Goal: Use online tool/utility: Utilize a website feature to perform a specific function

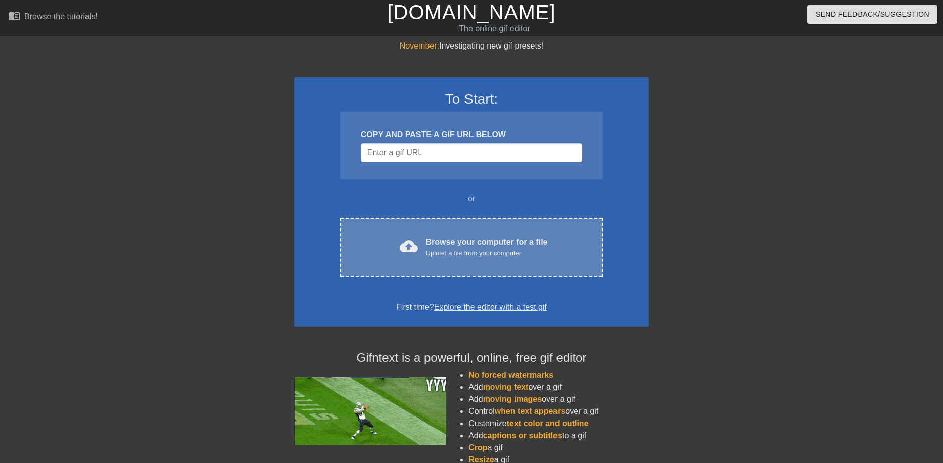
click at [382, 222] on div "cloud_upload Browse your computer for a file Upload a file from your computer C…" at bounding box center [471, 247] width 262 height 59
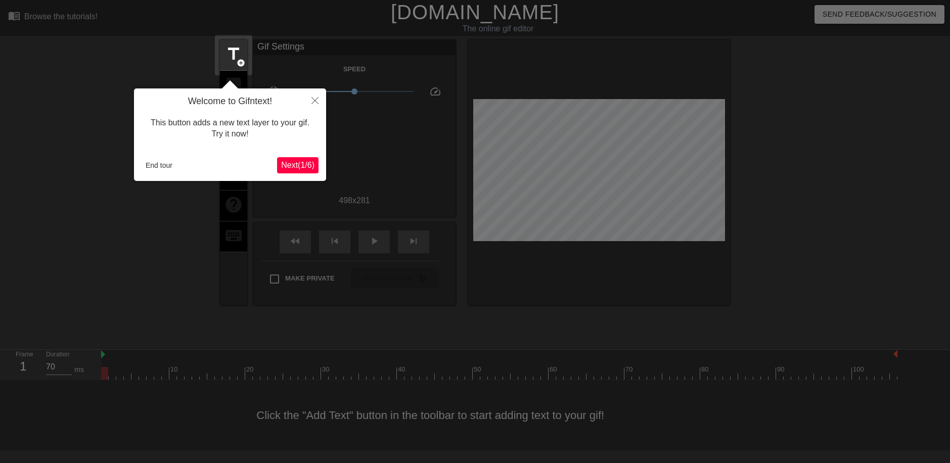
click at [308, 168] on span "Next ( 1 / 6 )" at bounding box center [297, 165] width 33 height 9
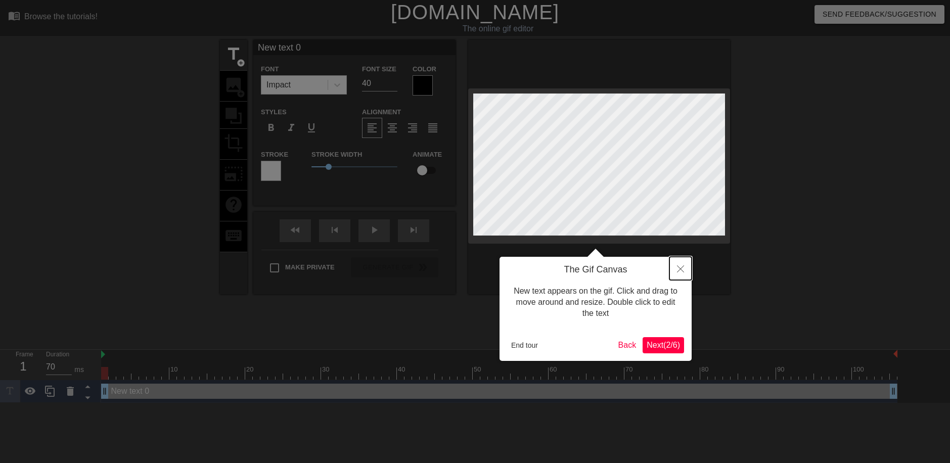
click at [680, 268] on icon "Close" at bounding box center [680, 269] width 7 height 7
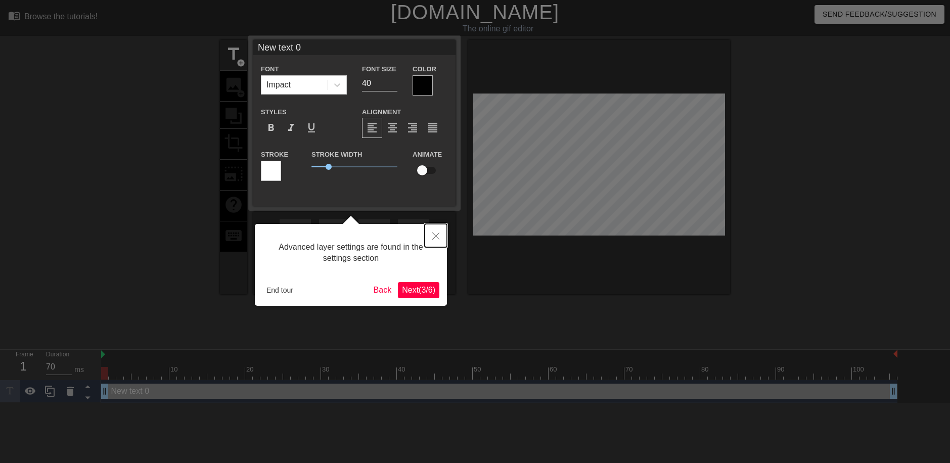
click at [439, 238] on icon "Close" at bounding box center [435, 236] width 7 height 7
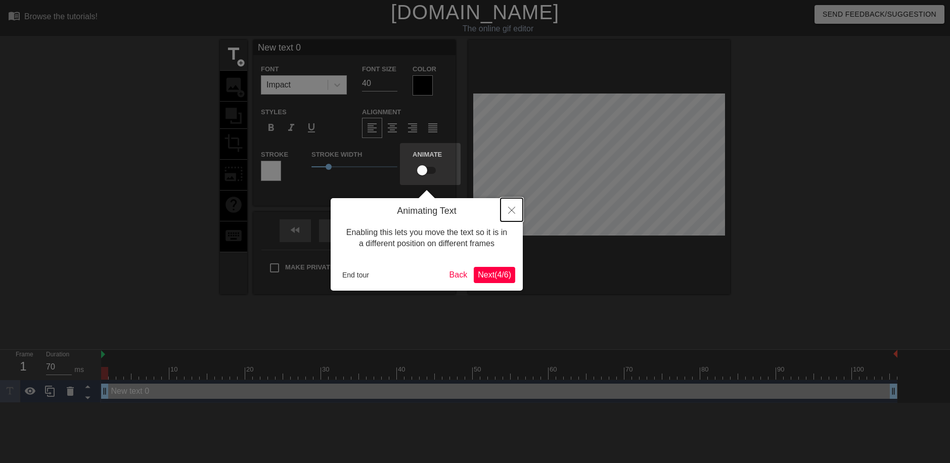
click at [518, 217] on button "Close" at bounding box center [512, 209] width 22 height 23
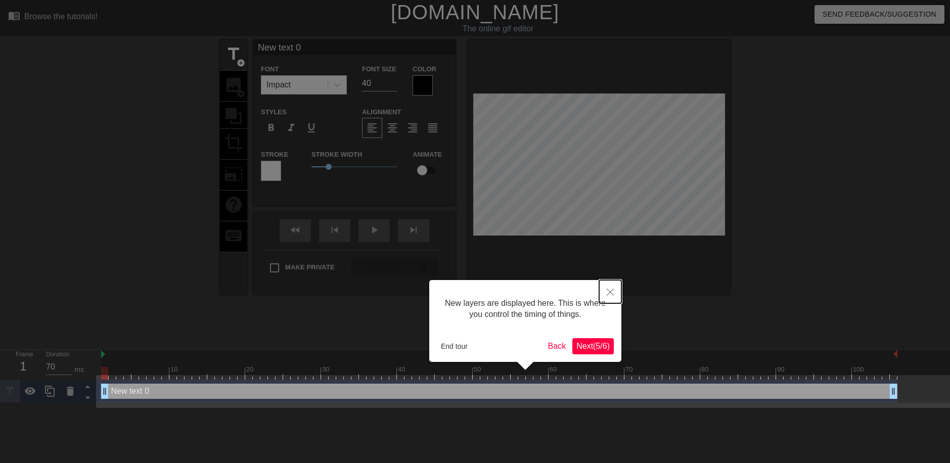
click at [619, 286] on button "Close" at bounding box center [610, 291] width 22 height 23
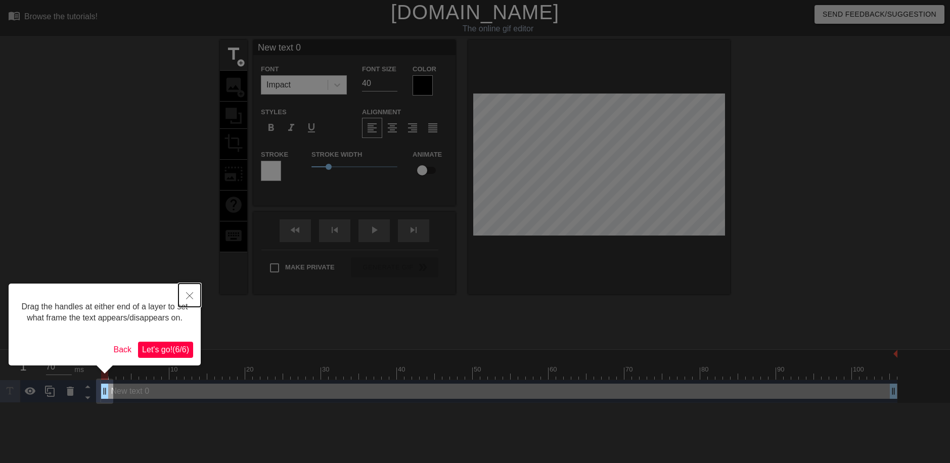
click at [190, 293] on icon "Close" at bounding box center [189, 295] width 7 height 7
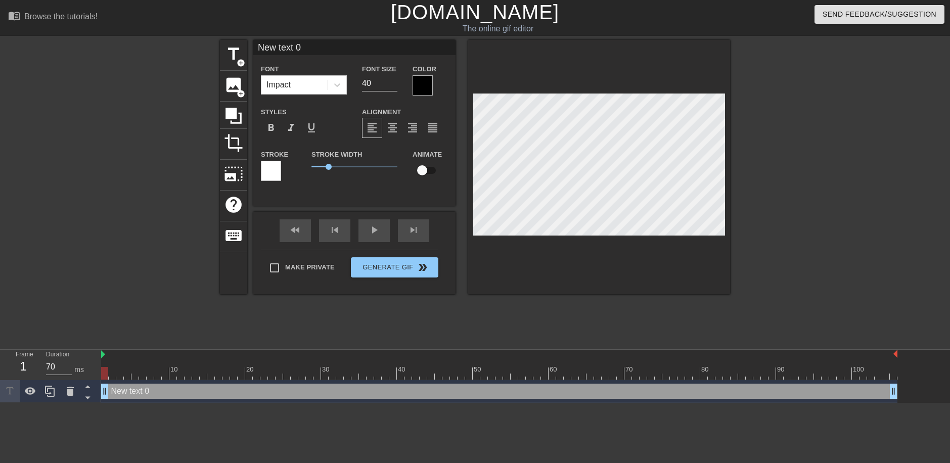
click at [240, 182] on div "title add_circle image add_circle crop photo_size_select_large help keyboard Ne…" at bounding box center [475, 167] width 510 height 254
click at [470, 290] on div at bounding box center [599, 167] width 262 height 254
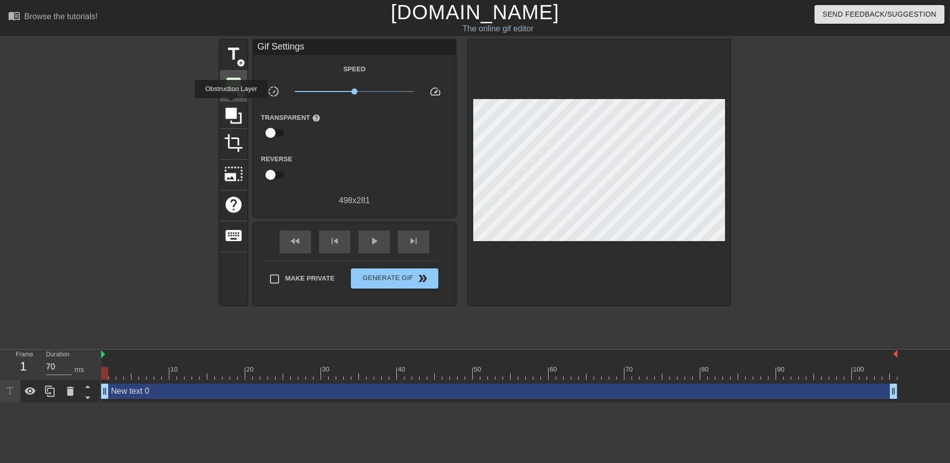
click at [230, 86] on span "image" at bounding box center [233, 84] width 19 height 19
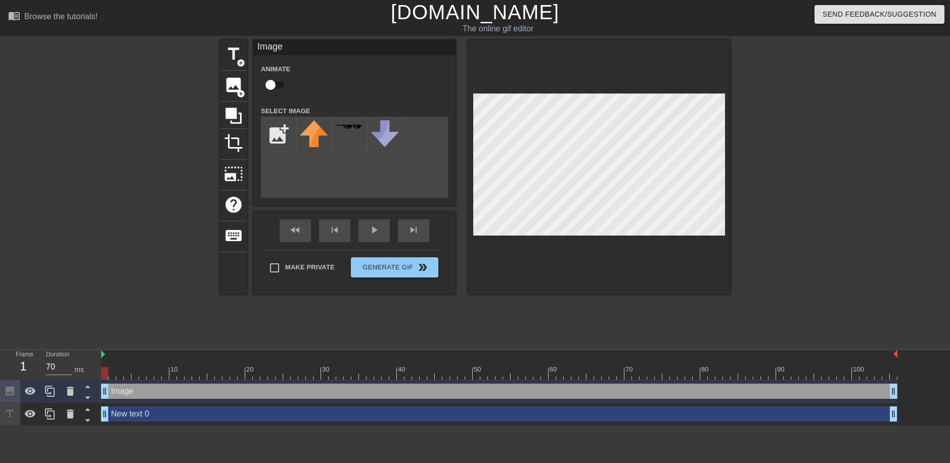
click at [265, 175] on div "title add_circle image add_circle crop photo_size_select_large help keyboard Im…" at bounding box center [475, 167] width 510 height 254
click at [275, 136] on input "file" at bounding box center [279, 134] width 34 height 34
type input "C:\fakepath\550x675.jpg"
click at [312, 132] on img at bounding box center [314, 137] width 28 height 35
click at [313, 143] on img at bounding box center [314, 137] width 28 height 35
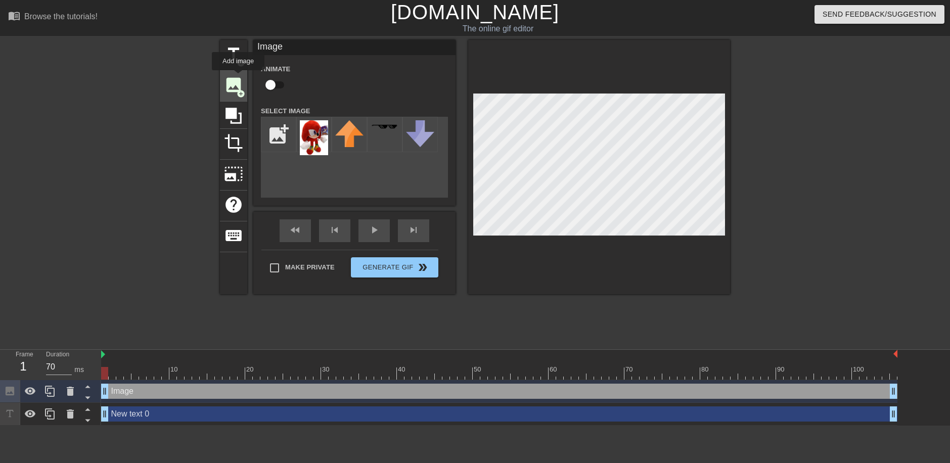
click at [238, 77] on span "image" at bounding box center [233, 84] width 19 height 19
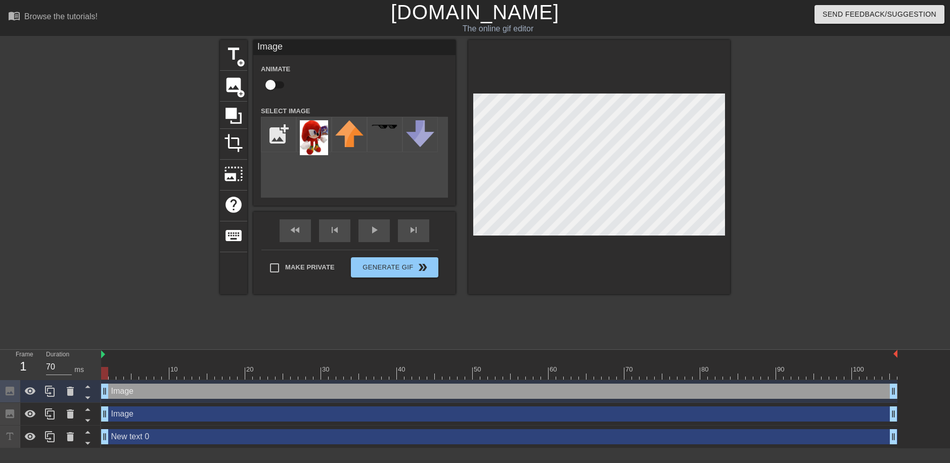
click at [212, 165] on div "title add_circle image add_circle crop photo_size_select_large help keyboard Im…" at bounding box center [475, 191] width 950 height 303
click at [315, 144] on img at bounding box center [314, 137] width 28 height 35
drag, startPoint x: 315, startPoint y: 144, endPoint x: 311, endPoint y: 131, distance: 14.4
click at [311, 131] on img at bounding box center [314, 137] width 28 height 35
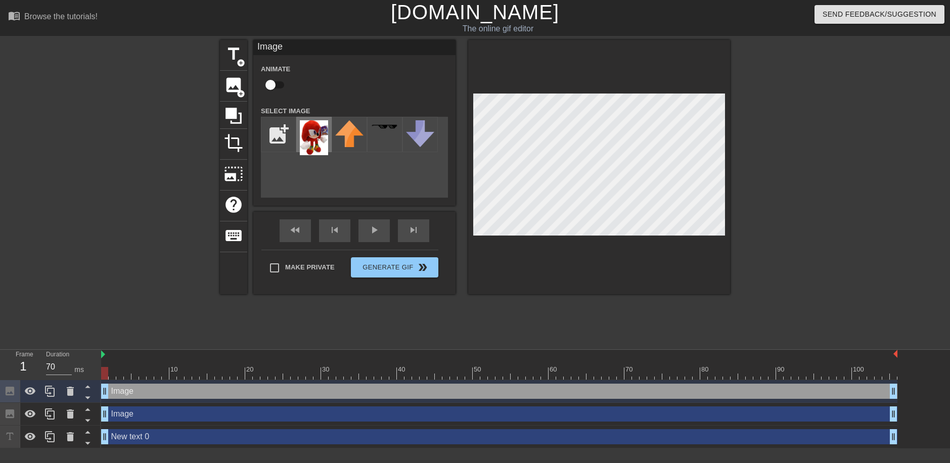
click at [311, 131] on img at bounding box center [314, 137] width 28 height 35
click at [227, 87] on span "image" at bounding box center [233, 84] width 19 height 19
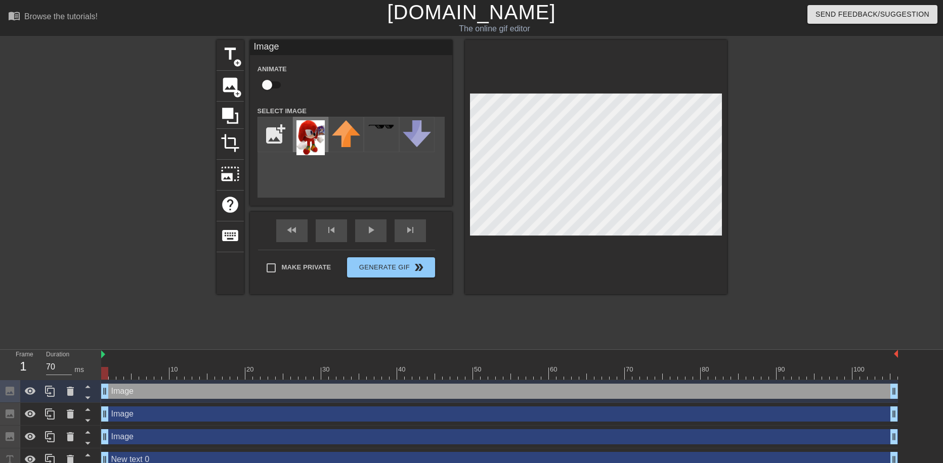
click at [309, 137] on img at bounding box center [310, 137] width 28 height 35
click at [72, 409] on icon at bounding box center [70, 414] width 12 height 12
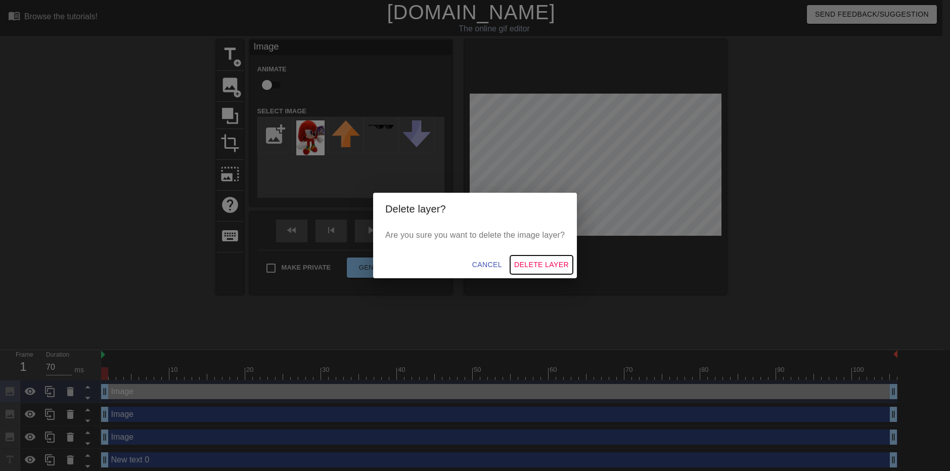
click at [552, 263] on span "Delete Layer" at bounding box center [541, 264] width 55 height 13
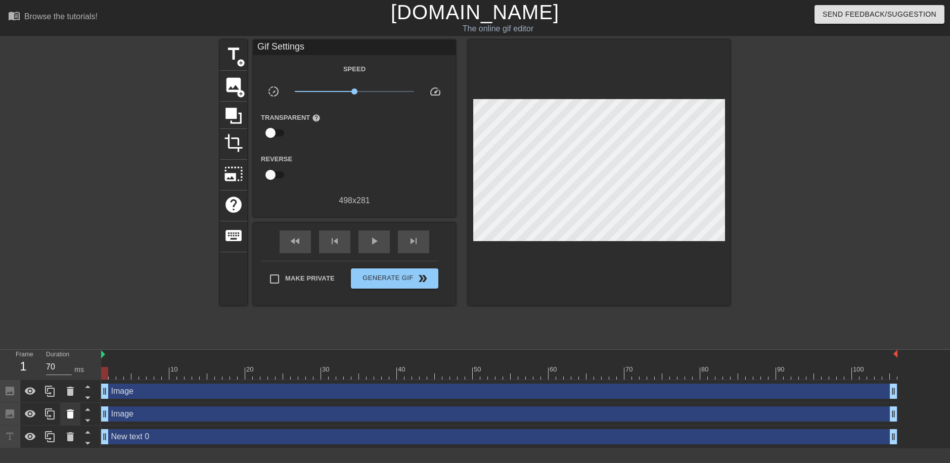
click at [71, 415] on icon at bounding box center [70, 414] width 7 height 9
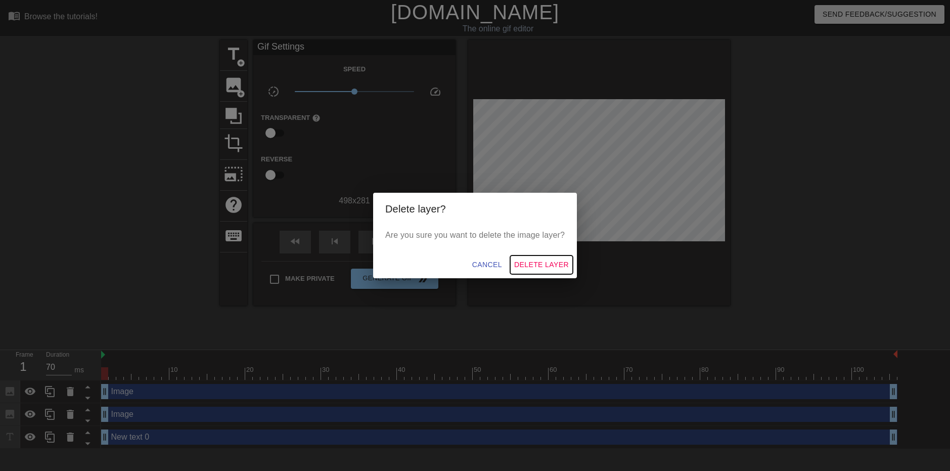
click at [534, 269] on span "Delete Layer" at bounding box center [541, 264] width 55 height 13
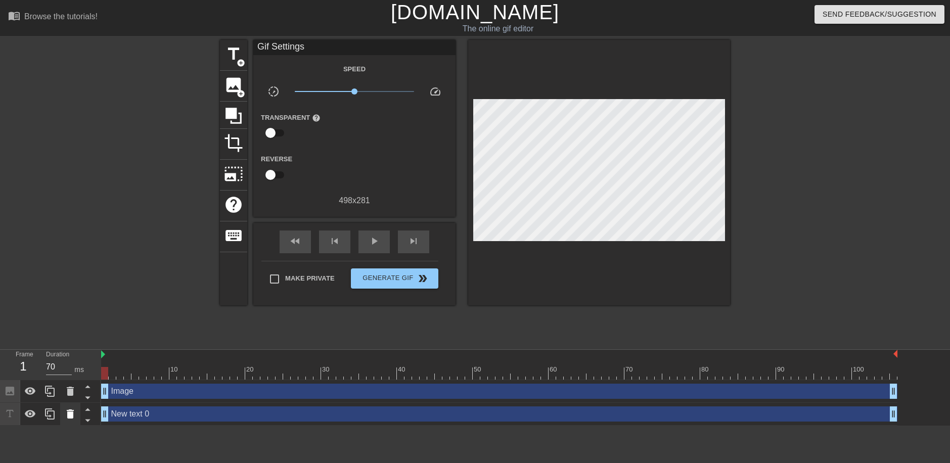
click at [76, 415] on icon at bounding box center [70, 414] width 12 height 12
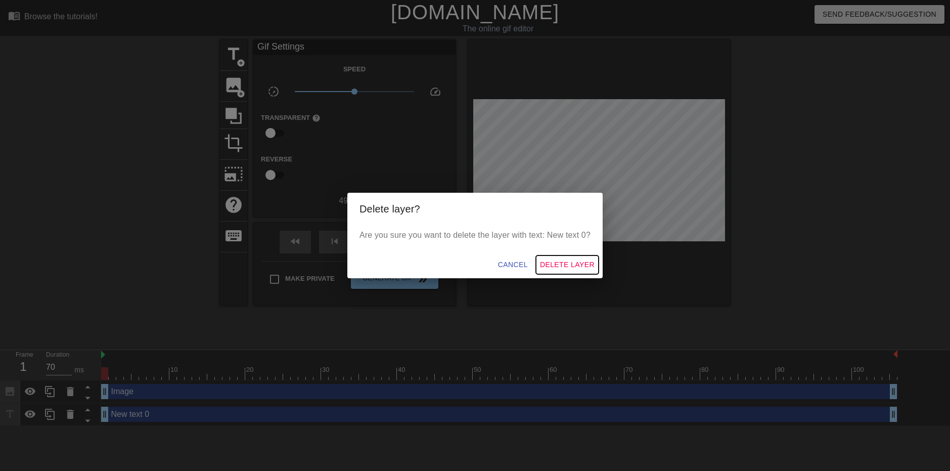
click at [555, 265] on span "Delete Layer" at bounding box center [567, 264] width 55 height 13
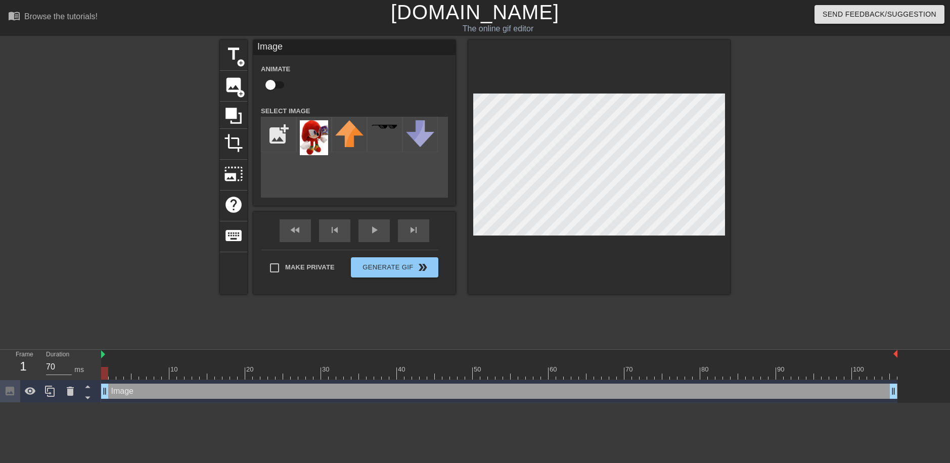
click at [804, 229] on div at bounding box center [819, 191] width 152 height 303
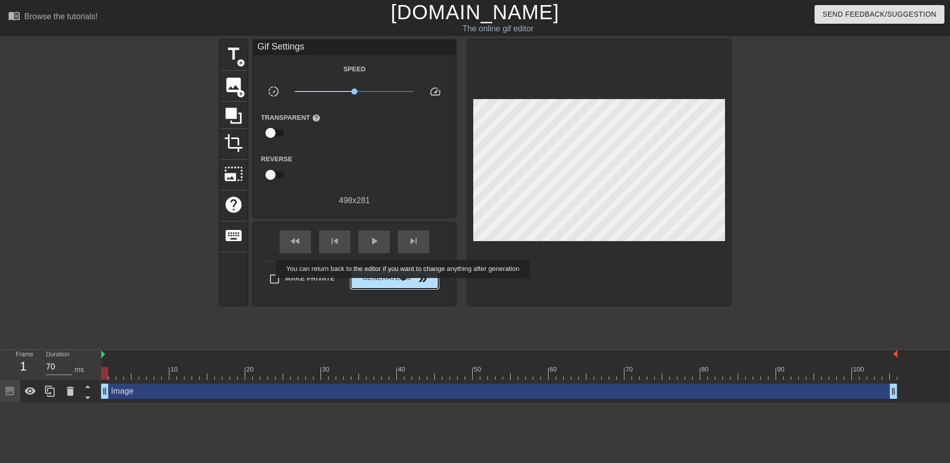
click at [404, 285] on button "Generate Gif double_arrow" at bounding box center [395, 279] width 88 height 20
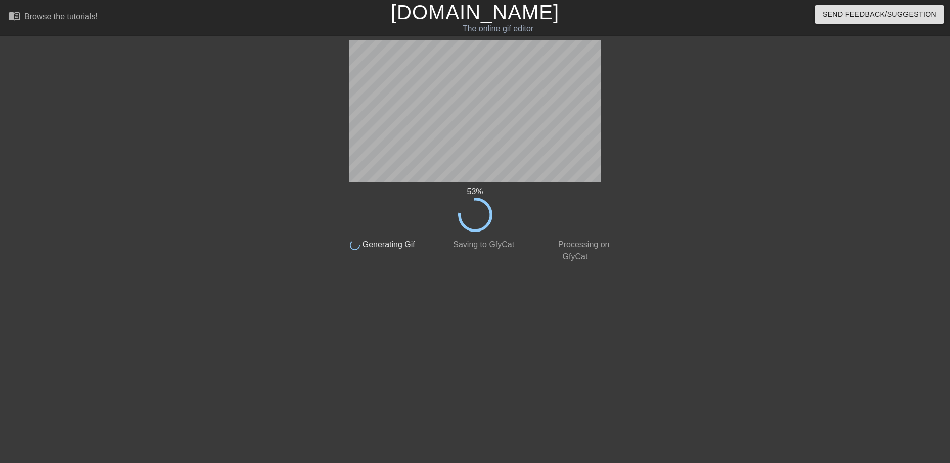
click at [215, 112] on div at bounding box center [245, 191] width 152 height 303
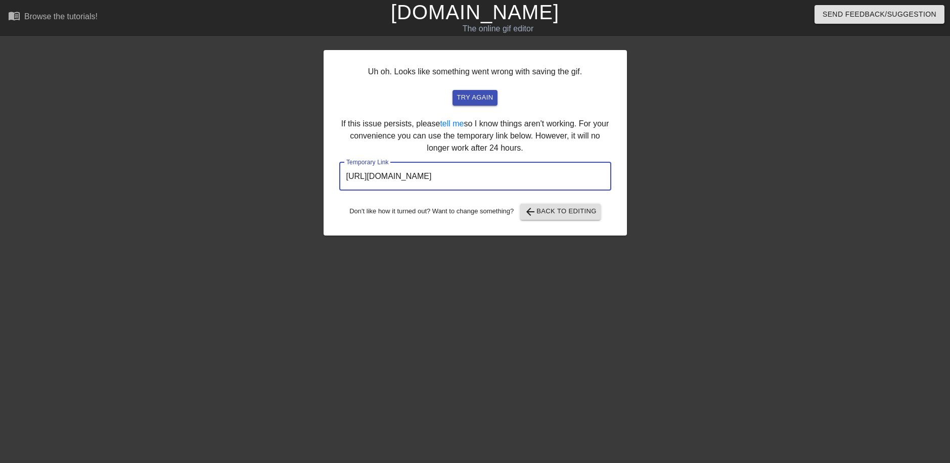
drag, startPoint x: 560, startPoint y: 183, endPoint x: 321, endPoint y: 182, distance: 239.3
click at [321, 182] on div "Uh oh. Looks like something went wrong with saving the gif. try again If this i…" at bounding box center [475, 191] width 950 height 303
